Goal: Transaction & Acquisition: Purchase product/service

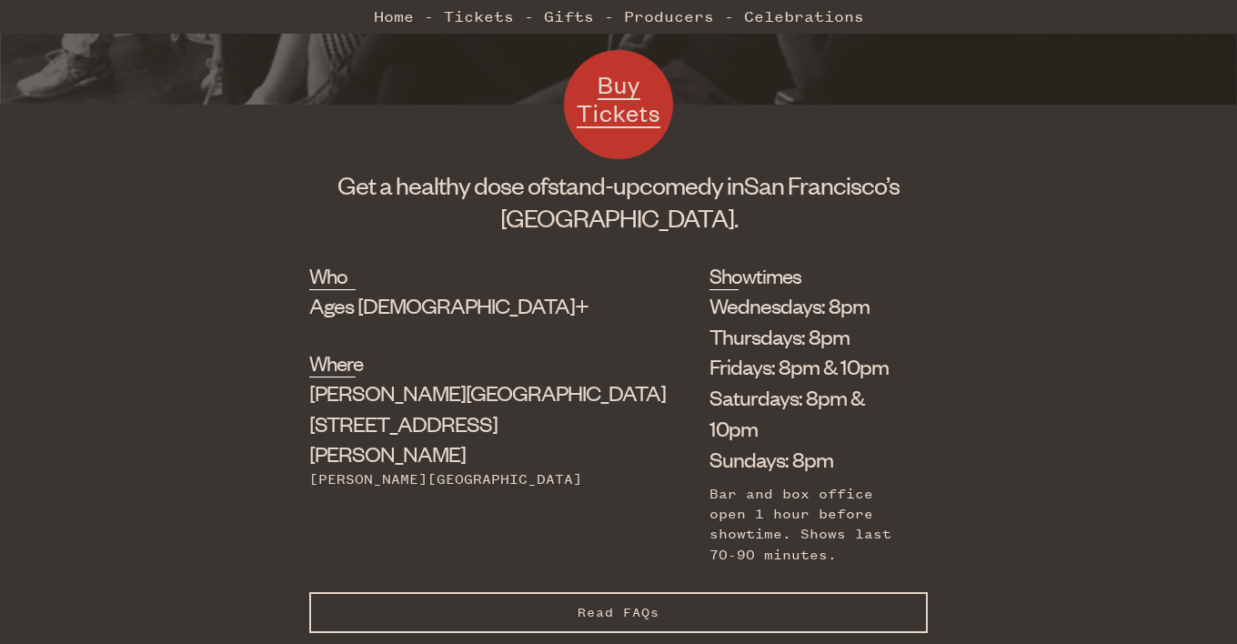
scroll to position [546, 0]
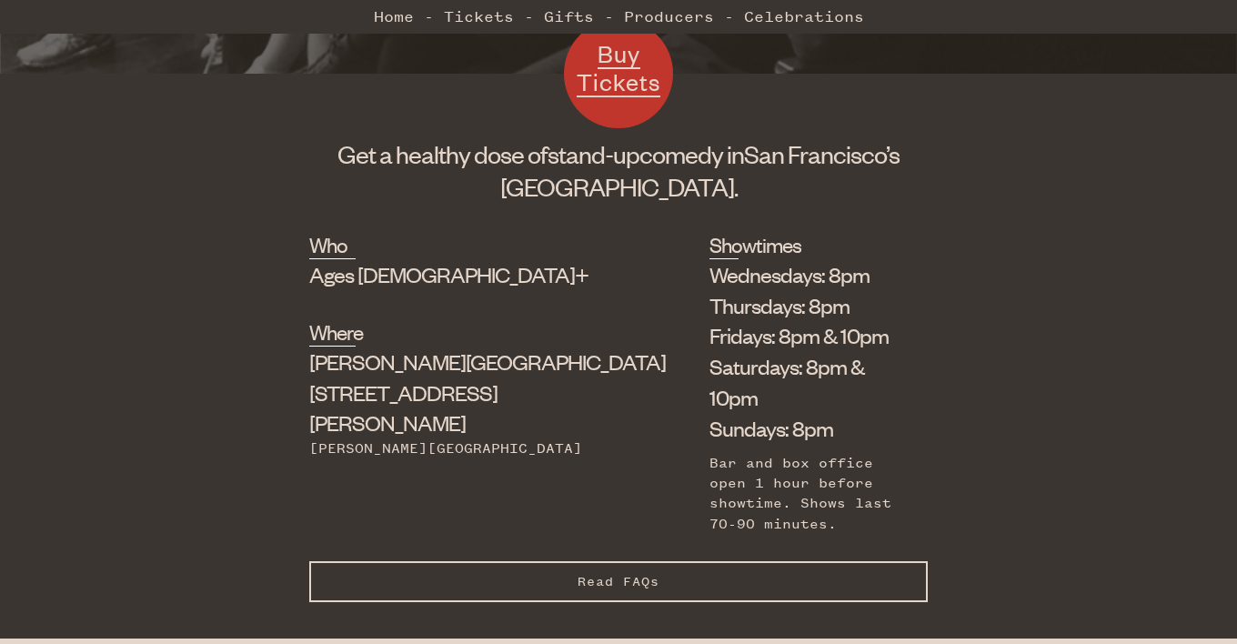
click at [640, 561] on button "Read FAQs Hide FAQs" at bounding box center [618, 581] width 619 height 41
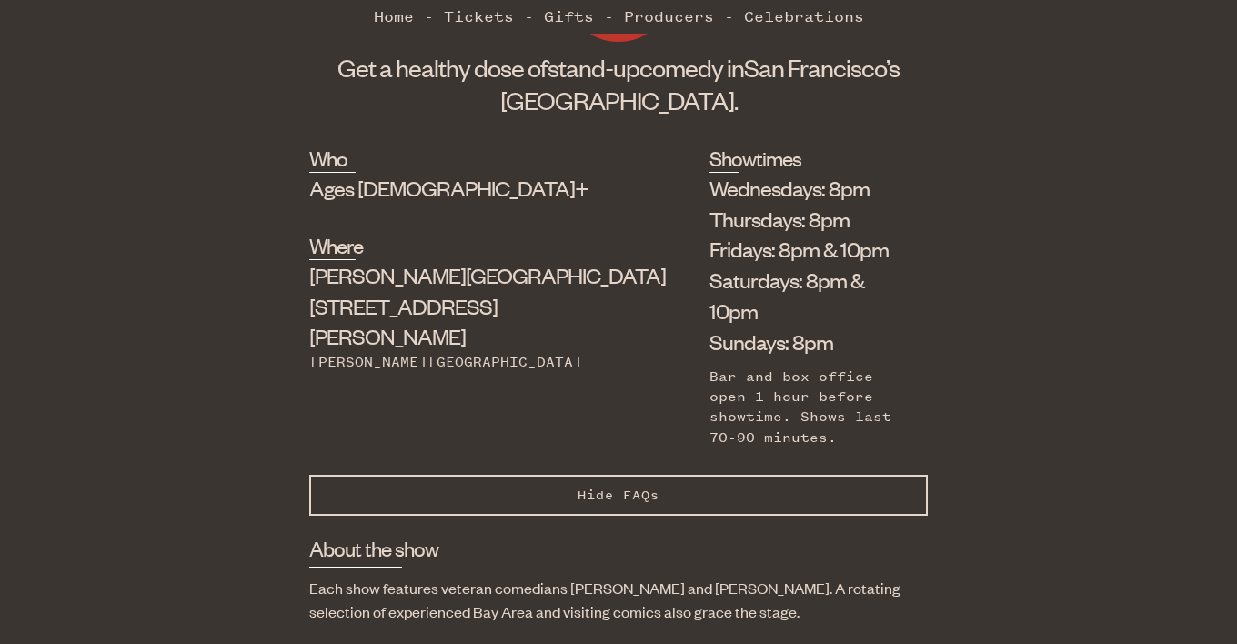
scroll to position [728, 0]
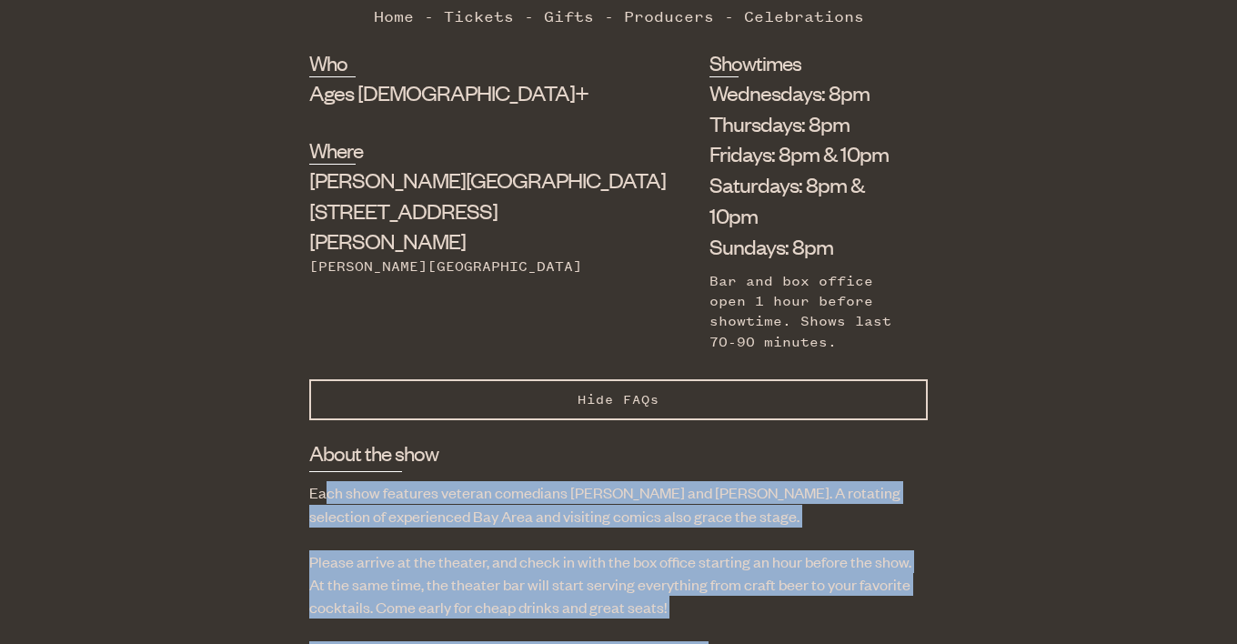
drag, startPoint x: 320, startPoint y: 438, endPoint x: 703, endPoint y: 568, distance: 404.4
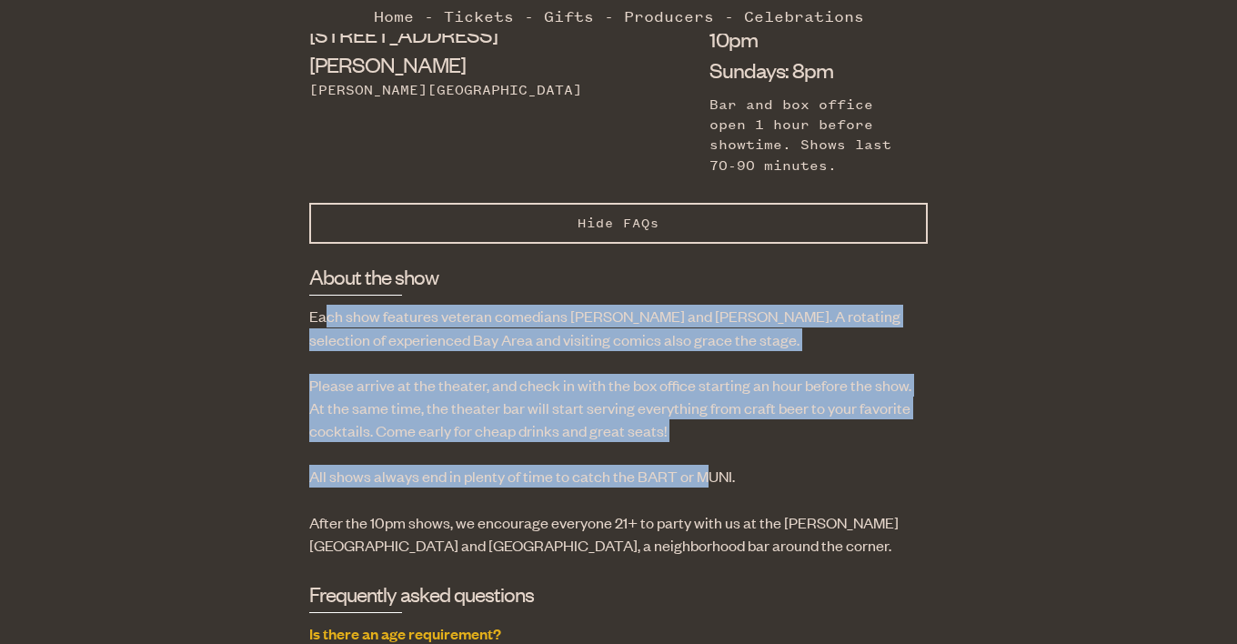
scroll to position [910, 0]
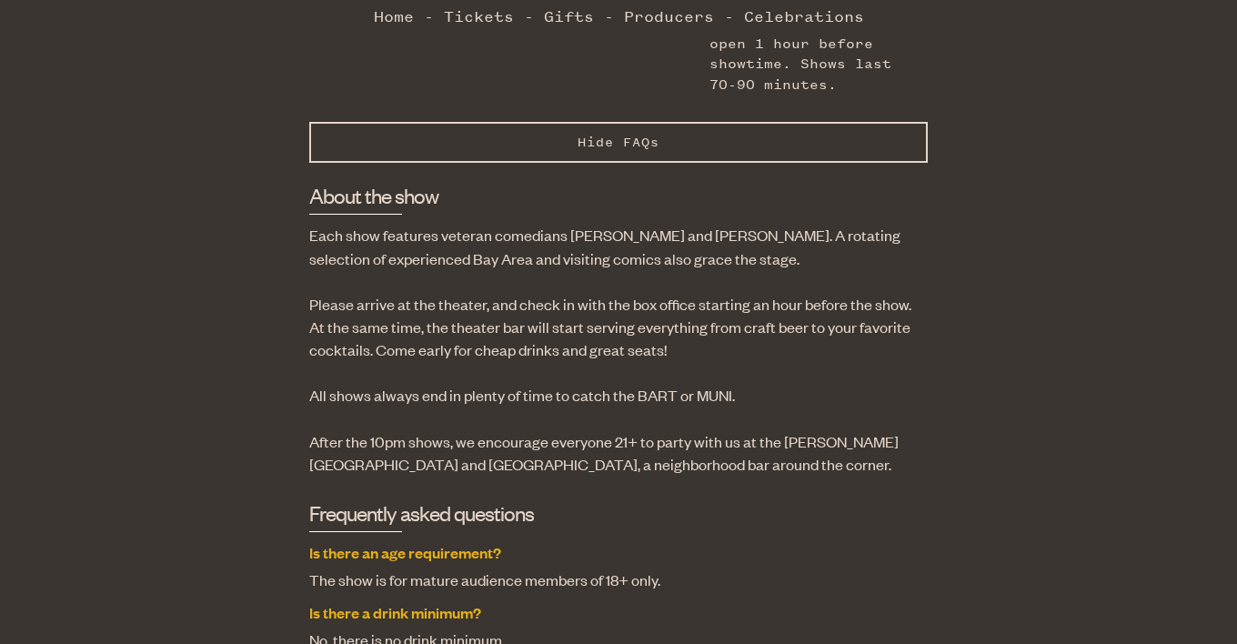
scroll to position [1001, 0]
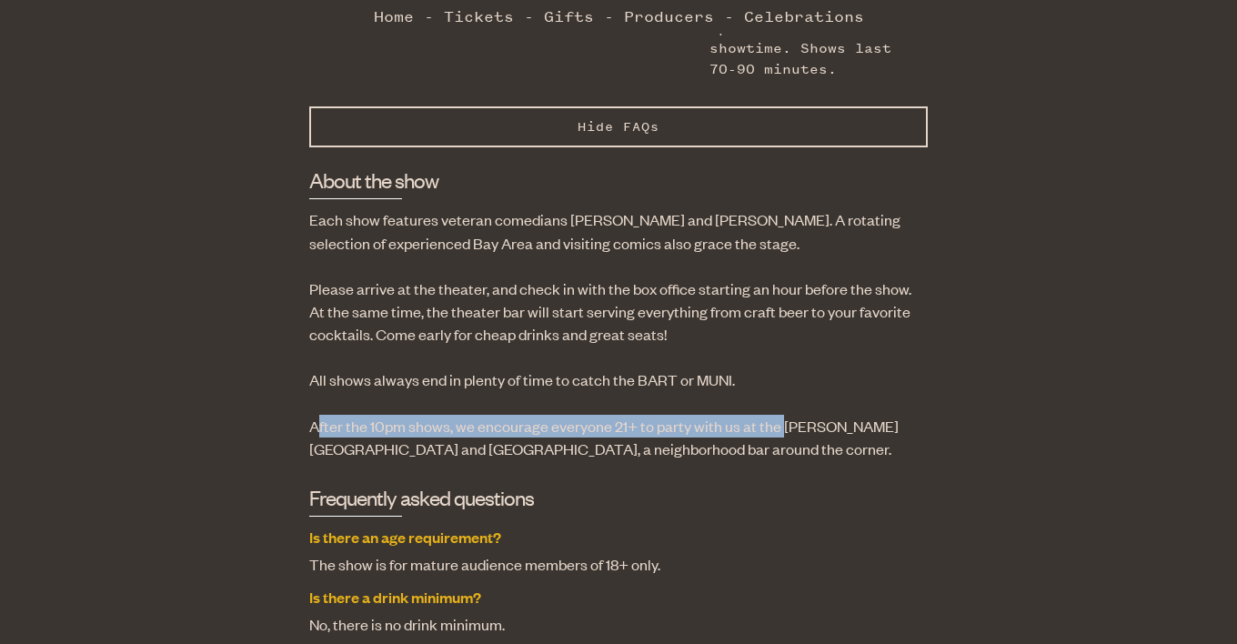
drag, startPoint x: 315, startPoint y: 370, endPoint x: 780, endPoint y: 360, distance: 465.8
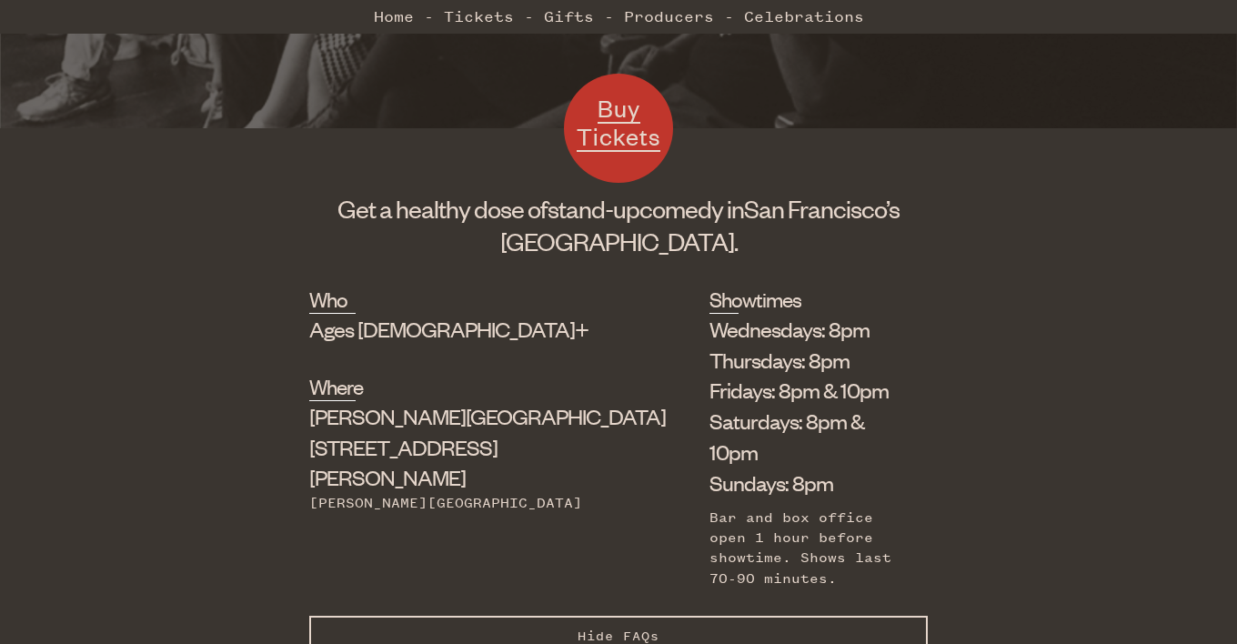
scroll to position [364, 0]
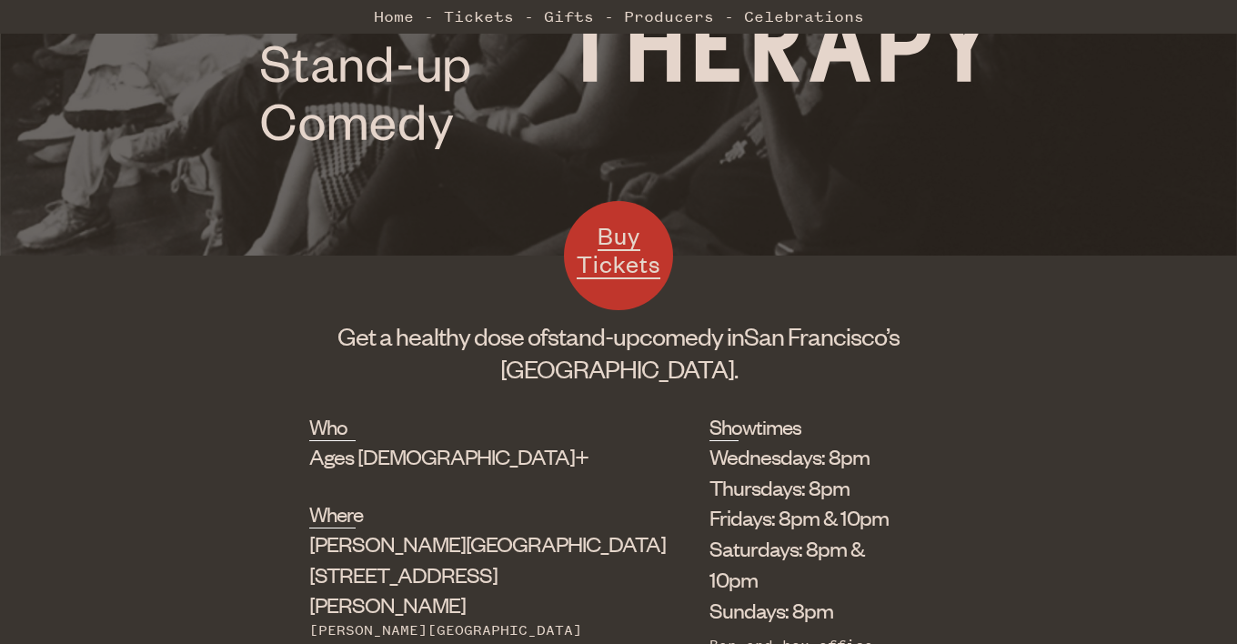
click at [632, 252] on span "Buy Tickets" at bounding box center [619, 249] width 84 height 59
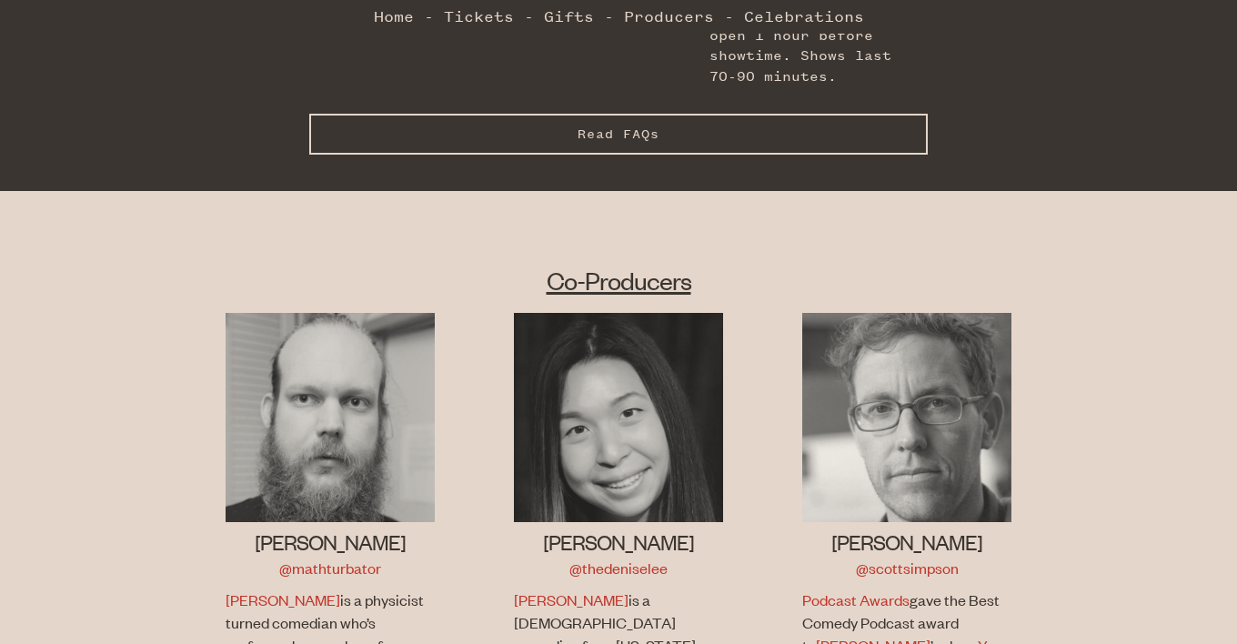
scroll to position [993, 0]
click at [582, 126] on span "Read FAQs" at bounding box center [619, 133] width 82 height 15
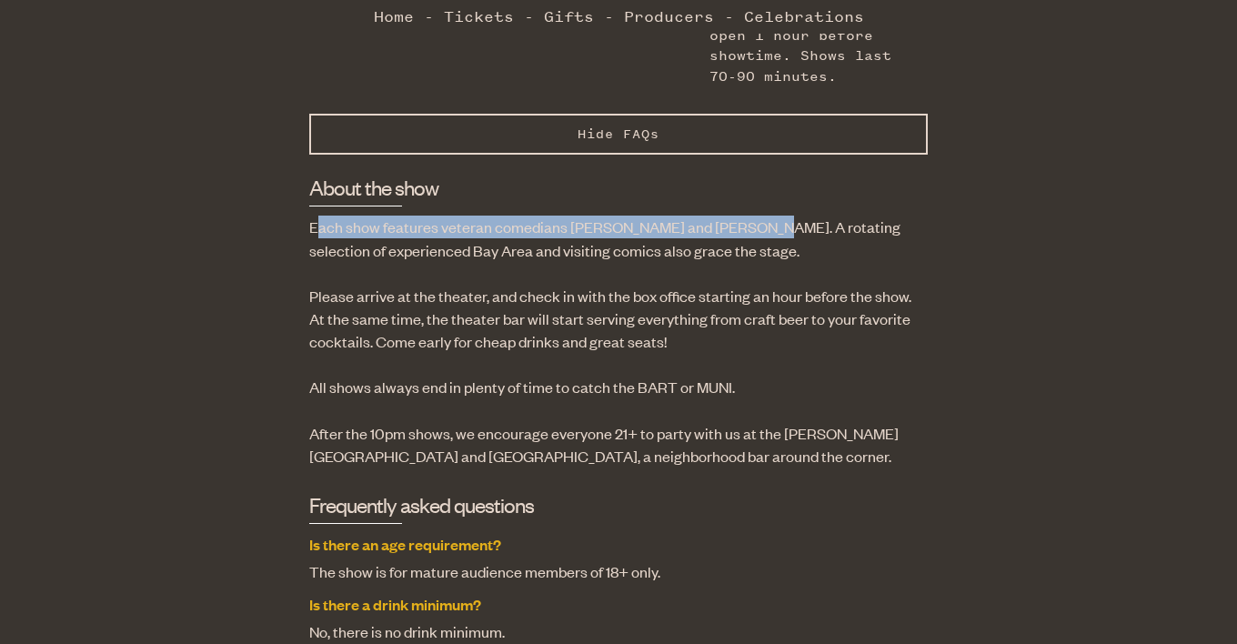
drag, startPoint x: 318, startPoint y: 172, endPoint x: 750, endPoint y: 176, distance: 432.1
click at [750, 216] on p "Each show features veteran comedians [PERSON_NAME] and [PERSON_NAME]. A rotatin…" at bounding box center [618, 238] width 619 height 45
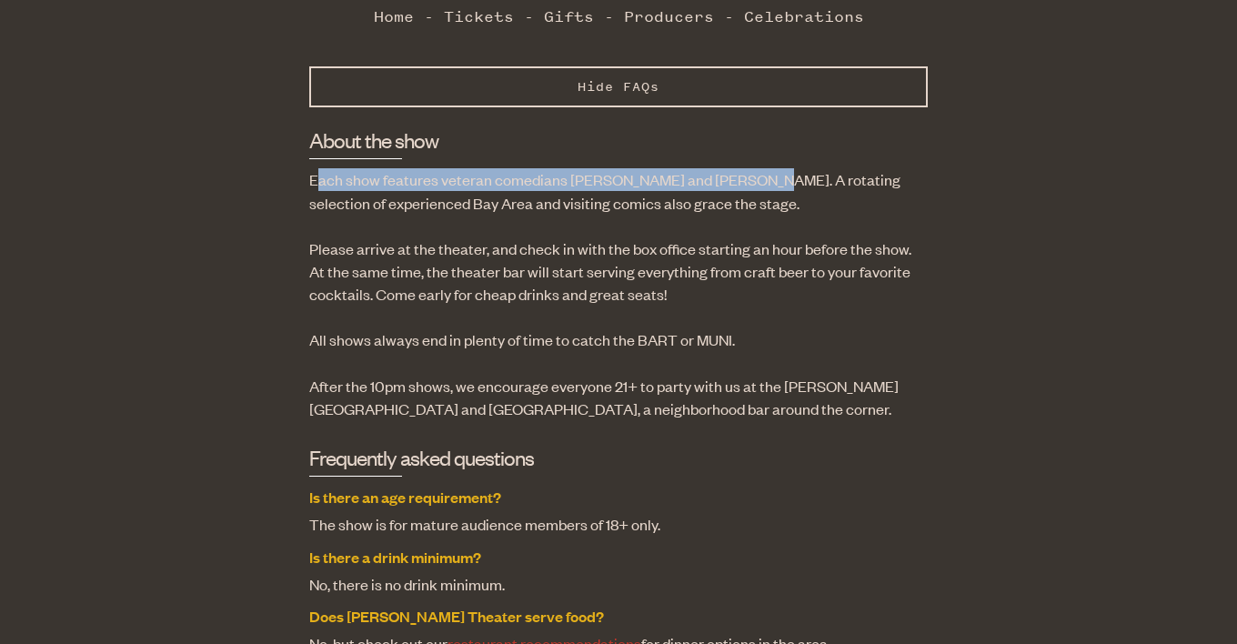
scroll to position [1091, 0]
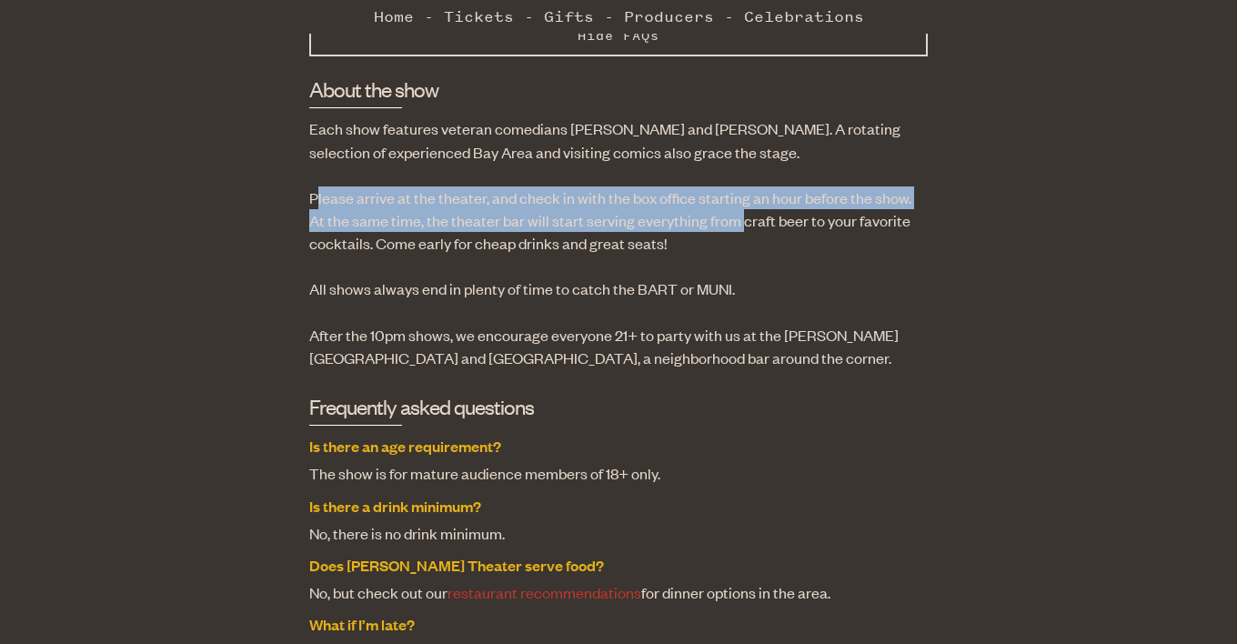
drag, startPoint x: 315, startPoint y: 146, endPoint x: 719, endPoint y: 176, distance: 405.0
click at [719, 186] on p "Please arrive at the theater, and check in with the box office starting an hour…" at bounding box center [618, 220] width 619 height 69
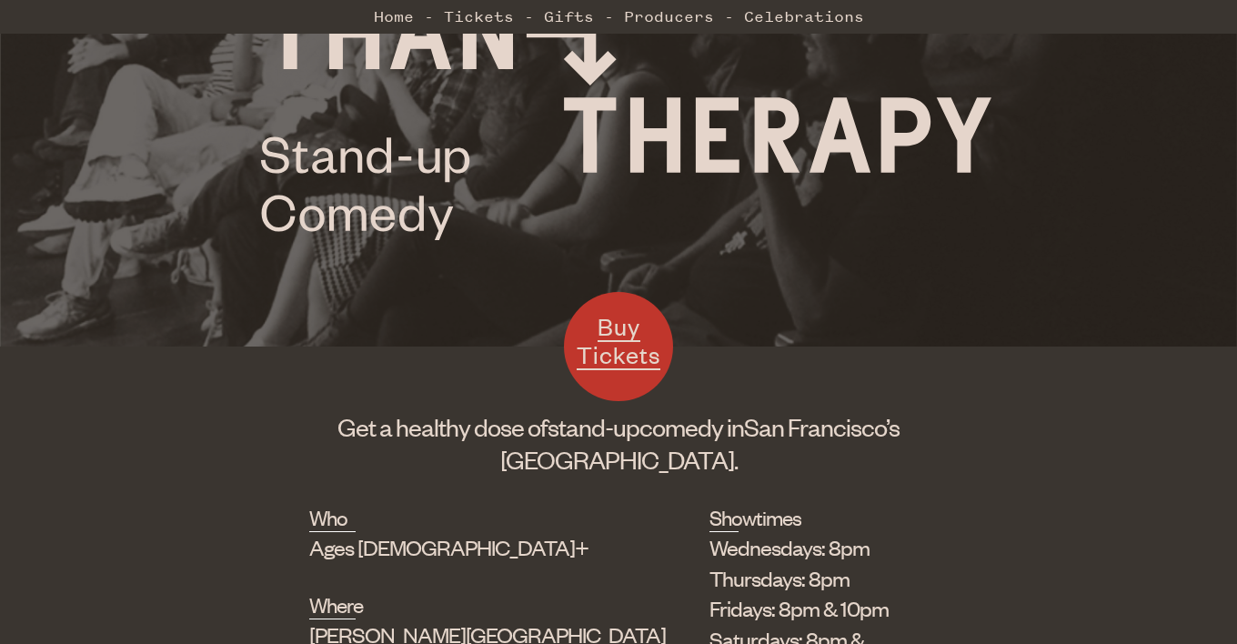
scroll to position [0, 0]
